Goal: Task Accomplishment & Management: Complete application form

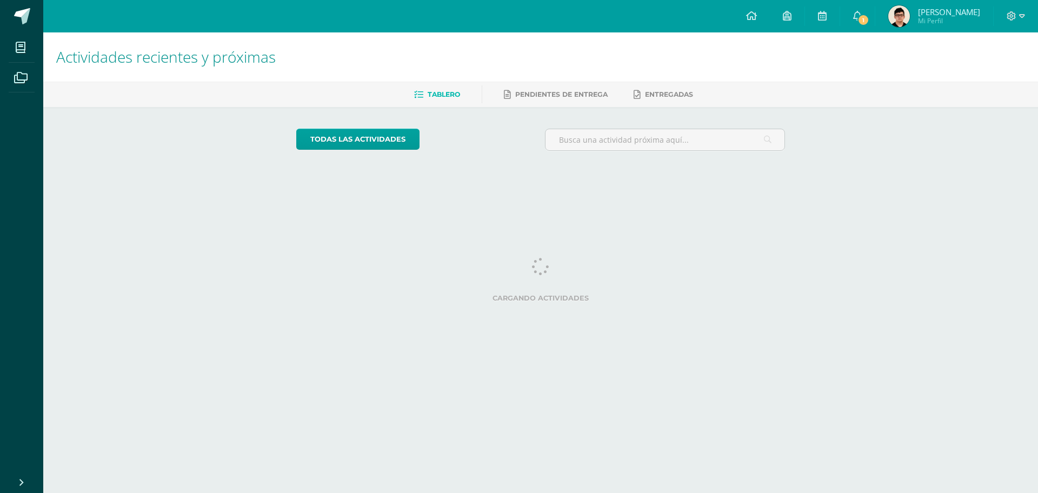
drag, startPoint x: 0, startPoint y: 0, endPoint x: 471, endPoint y: 61, distance: 474.9
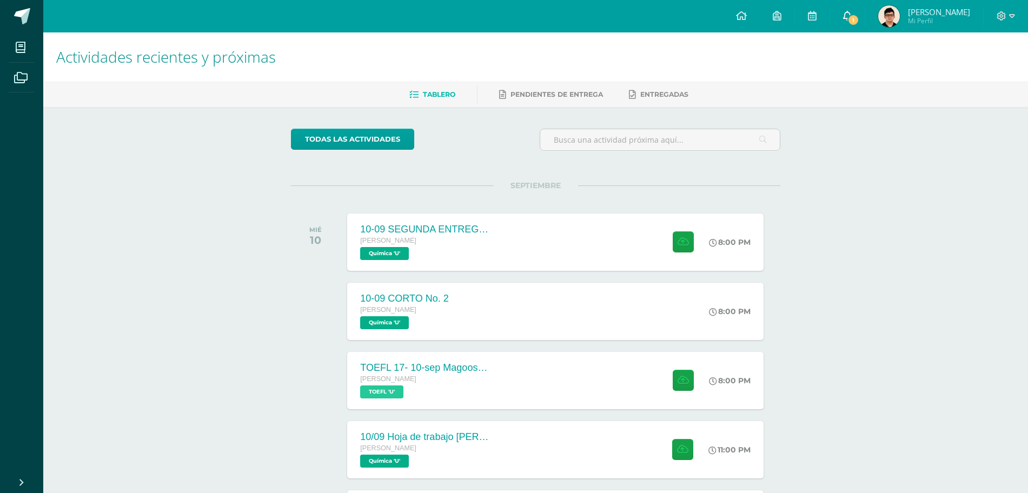
drag, startPoint x: 471, startPoint y: 61, endPoint x: 849, endPoint y: 23, distance: 379.8
click at [849, 23] on link "1" at bounding box center [847, 16] width 35 height 32
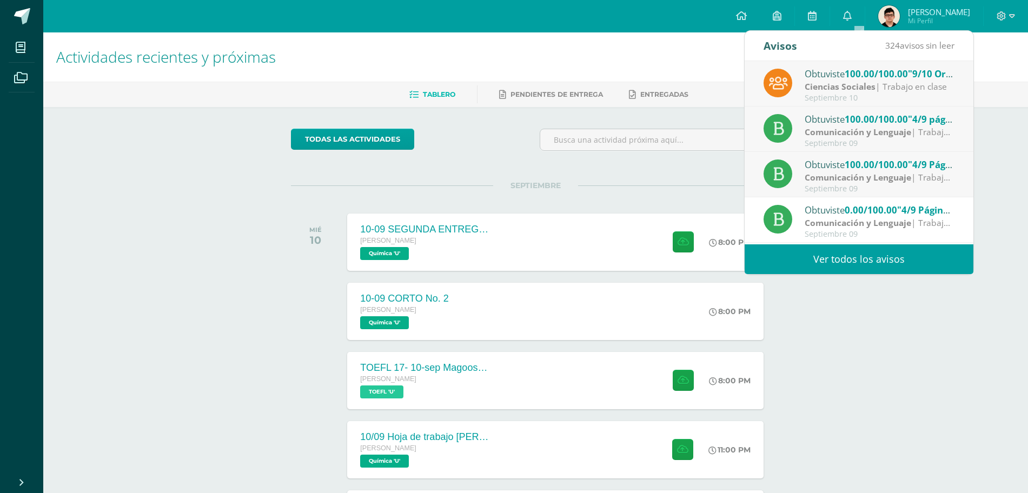
click at [836, 71] on div "Obtuviste 100.00/100.00 "9/10 Organismos Internacionales" en Ciencias Sociales" at bounding box center [880, 74] width 150 height 14
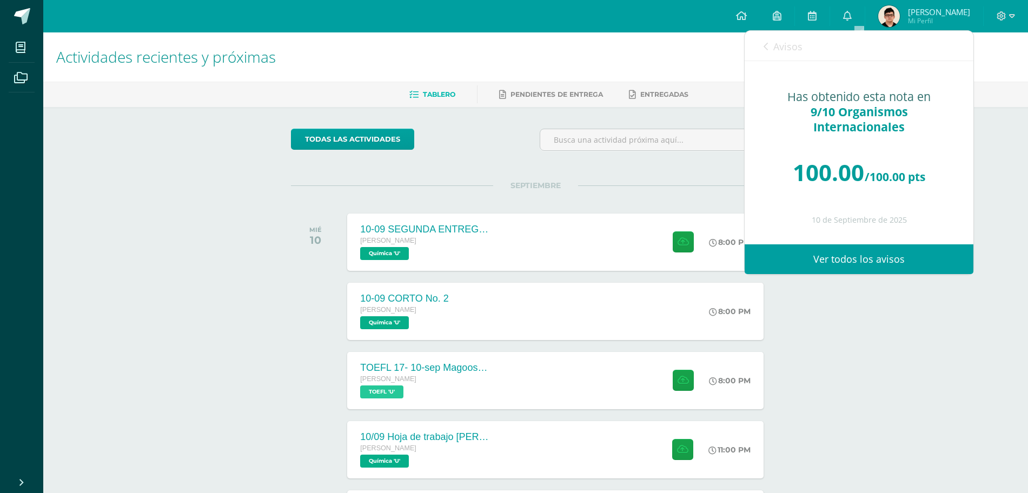
click at [781, 38] on link "Avisos" at bounding box center [782, 46] width 39 height 31
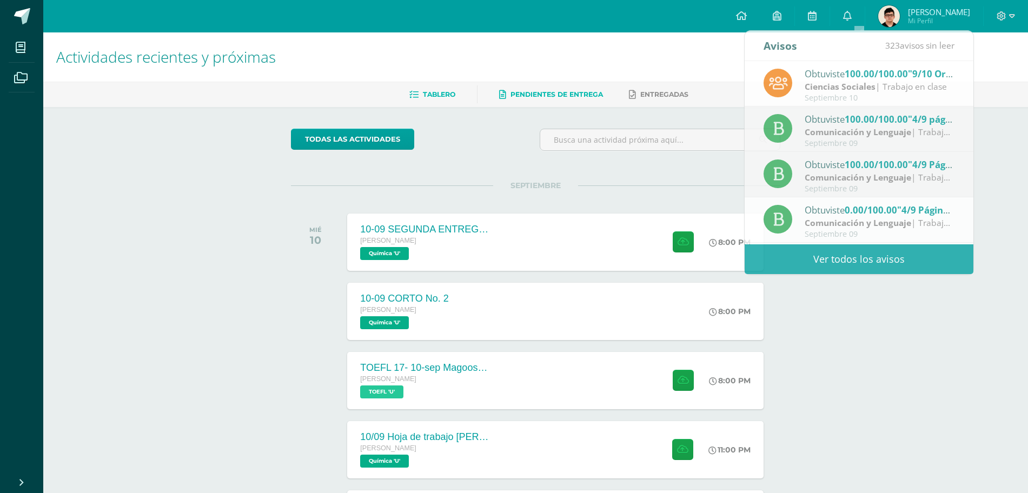
click at [583, 87] on link "Pendientes de entrega" at bounding box center [551, 94] width 104 height 17
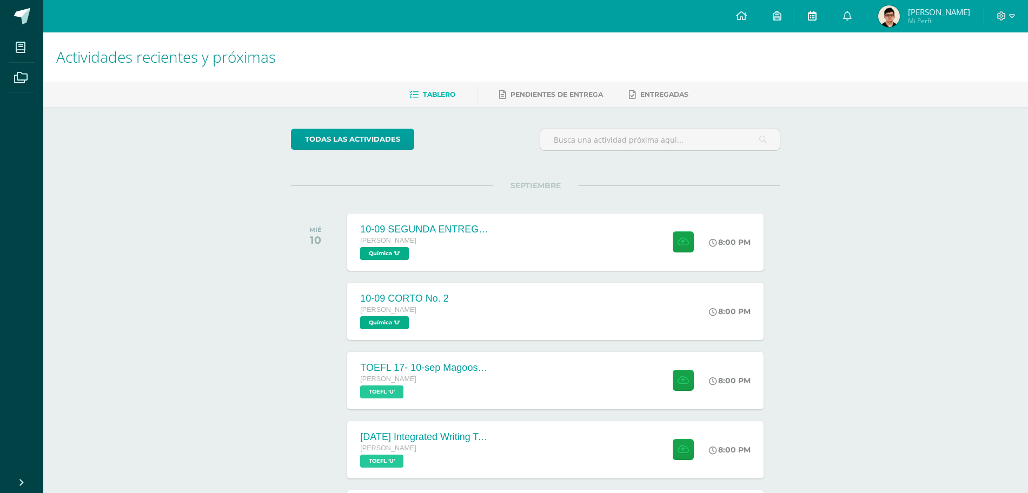
click at [829, 21] on link at bounding box center [812, 16] width 35 height 32
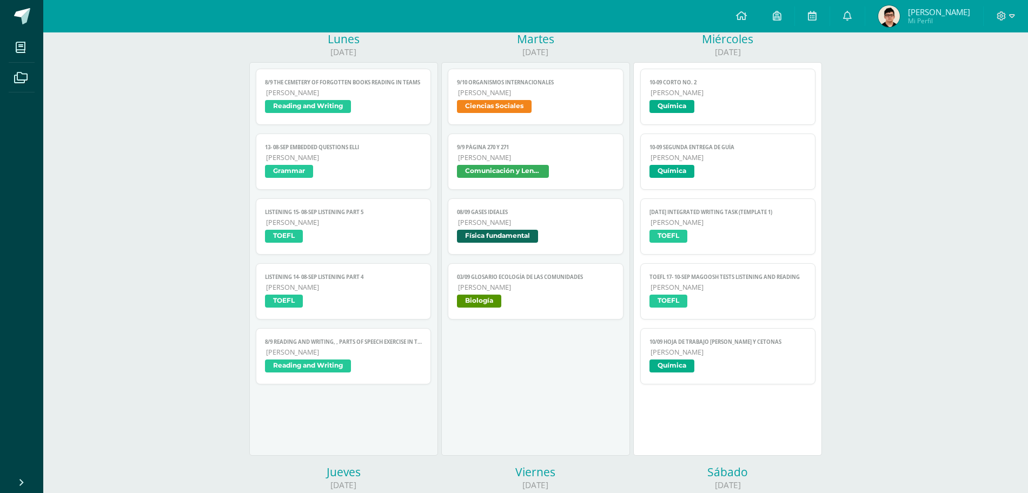
scroll to position [148, 0]
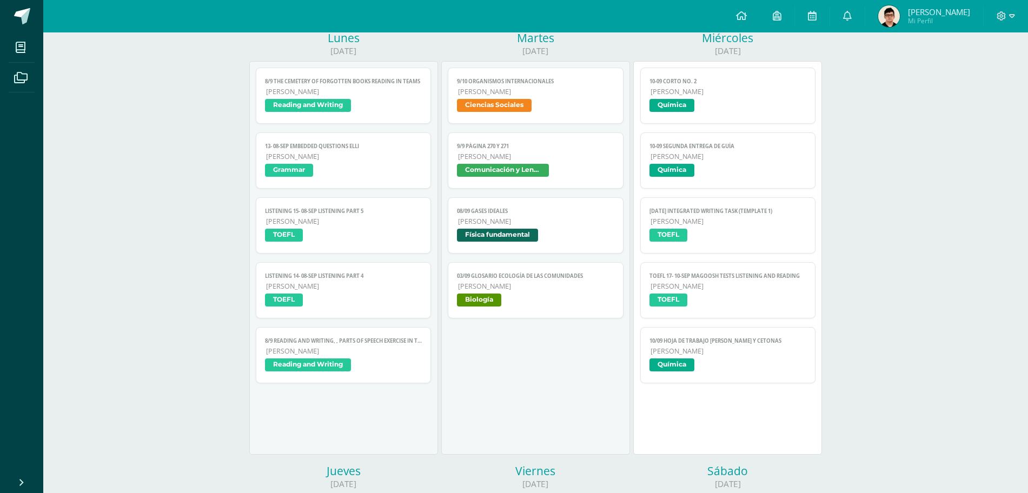
click at [695, 223] on span "[PERSON_NAME]" at bounding box center [728, 221] width 156 height 9
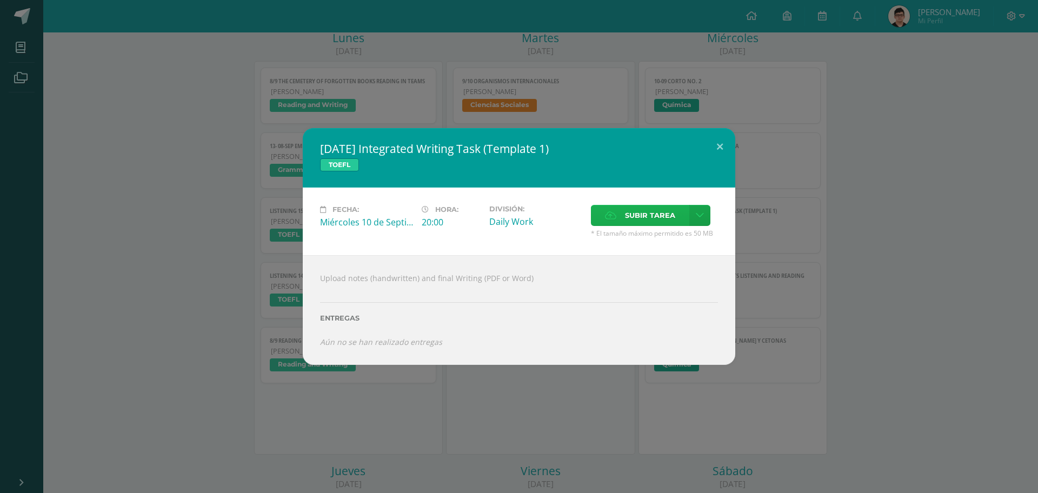
click at [593, 208] on label "Subir tarea" at bounding box center [640, 215] width 98 height 21
click at [0, 0] on input "Subir tarea" at bounding box center [0, 0] width 0 height 0
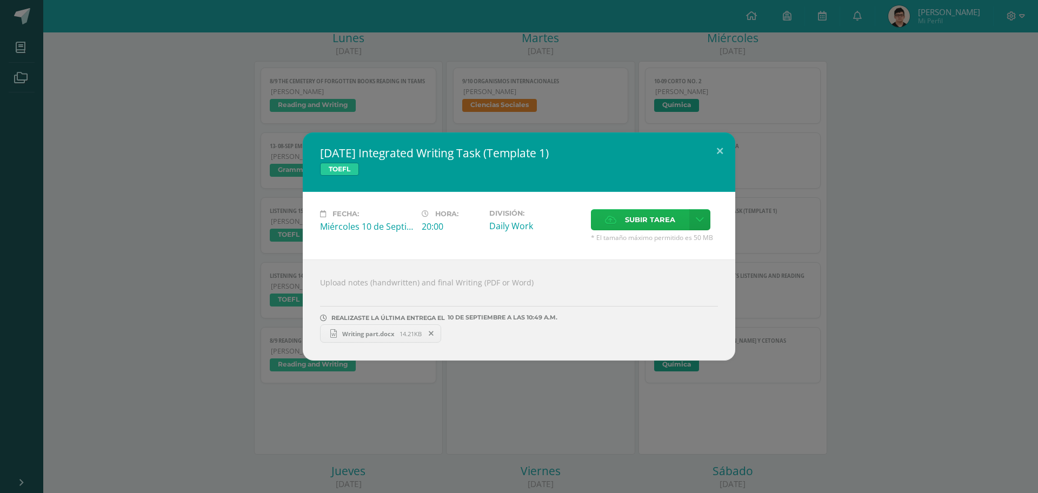
click at [644, 221] on span "Subir tarea" at bounding box center [650, 220] width 50 height 20
click at [0, 0] on input "Subir tarea" at bounding box center [0, 0] width 0 height 0
click at [184, 63] on div "10 sep Integrated Writing Task (Template 1) TOEFL Fecha: Miércoles 10 de Septie…" at bounding box center [519, 246] width 1038 height 493
